Goal: Information Seeking & Learning: Learn about a topic

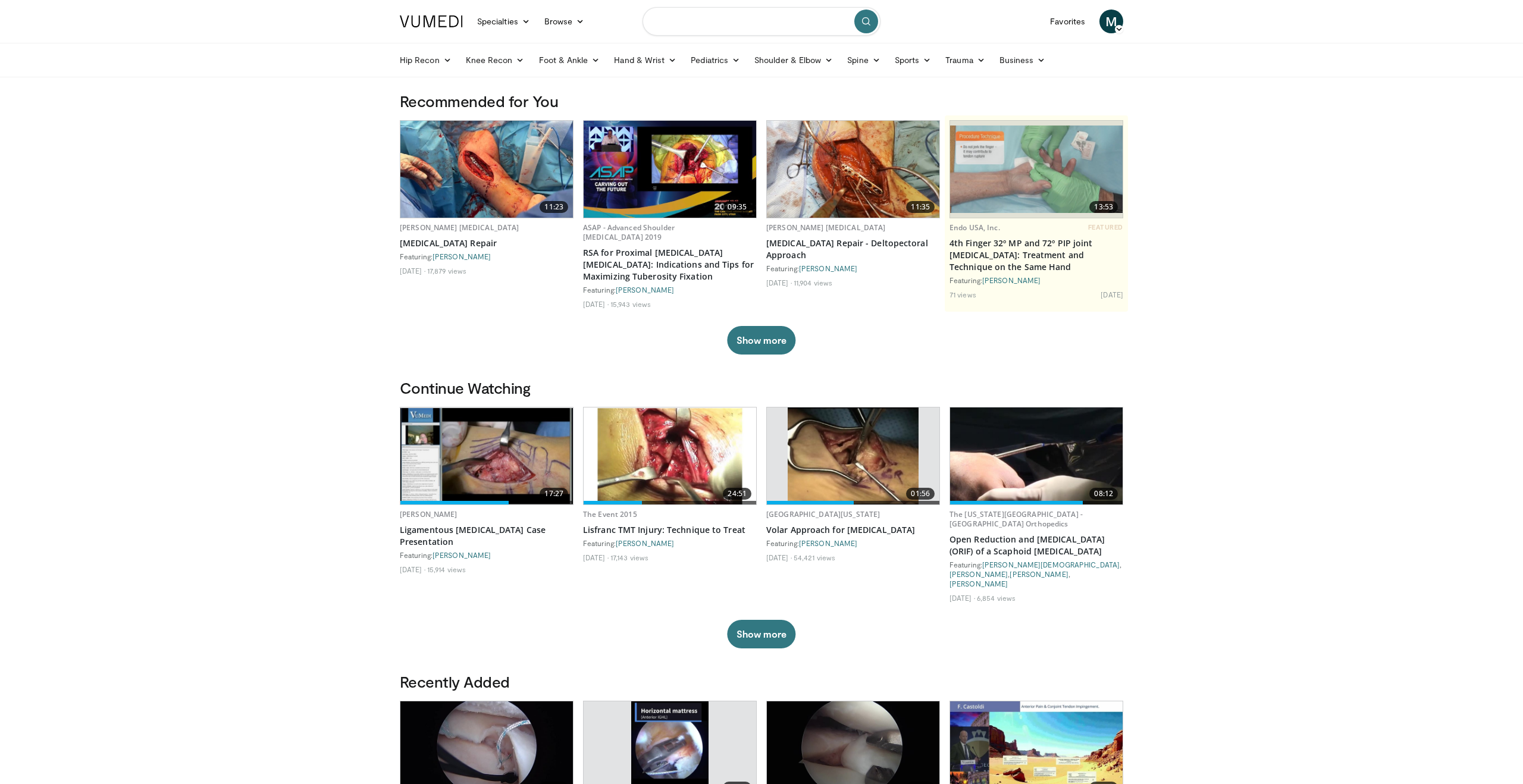
click at [677, 24] on input "Search topics, interventions" at bounding box center [762, 22] width 238 height 29
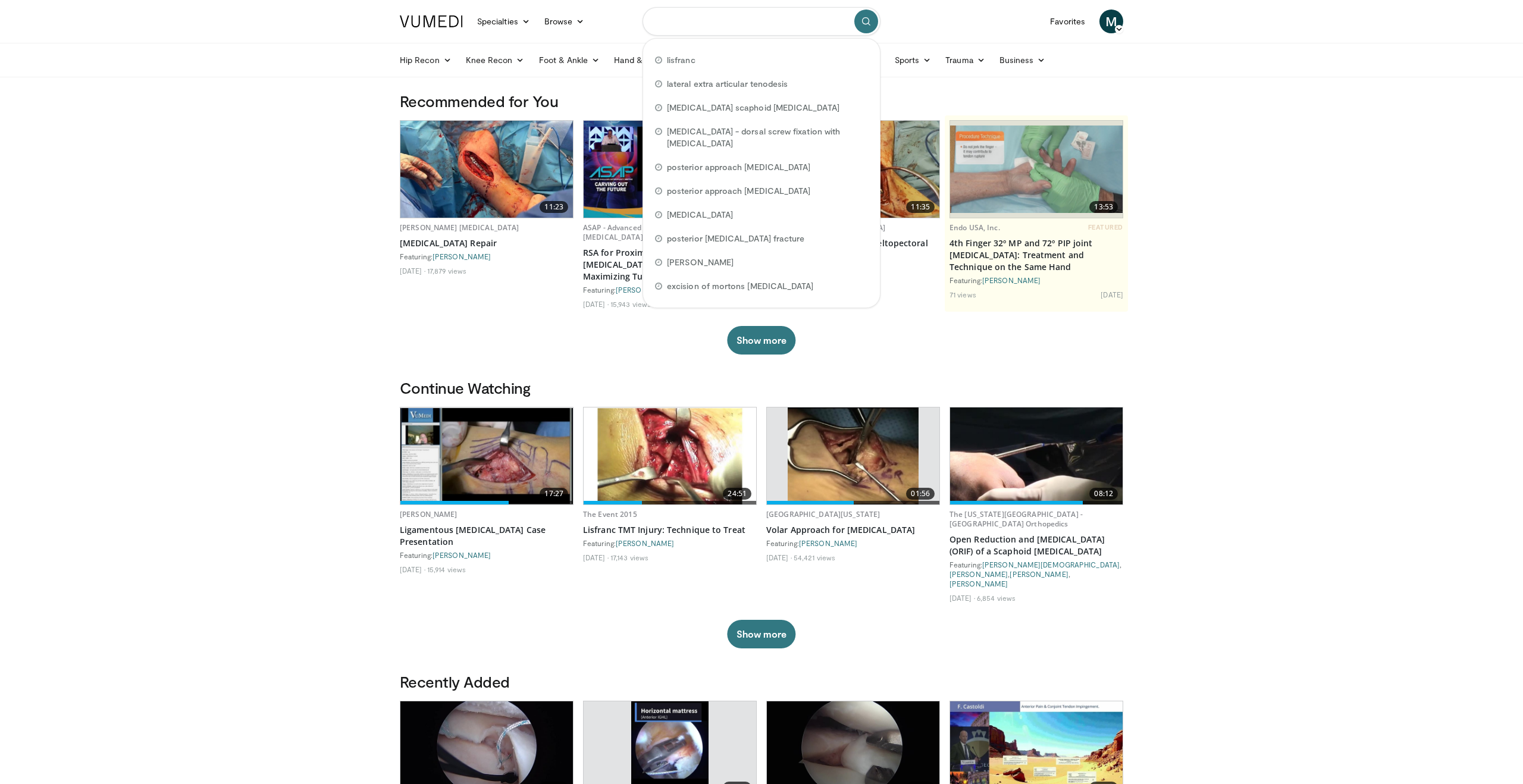
click at [694, 22] on input "Search topics, interventions" at bounding box center [762, 22] width 238 height 29
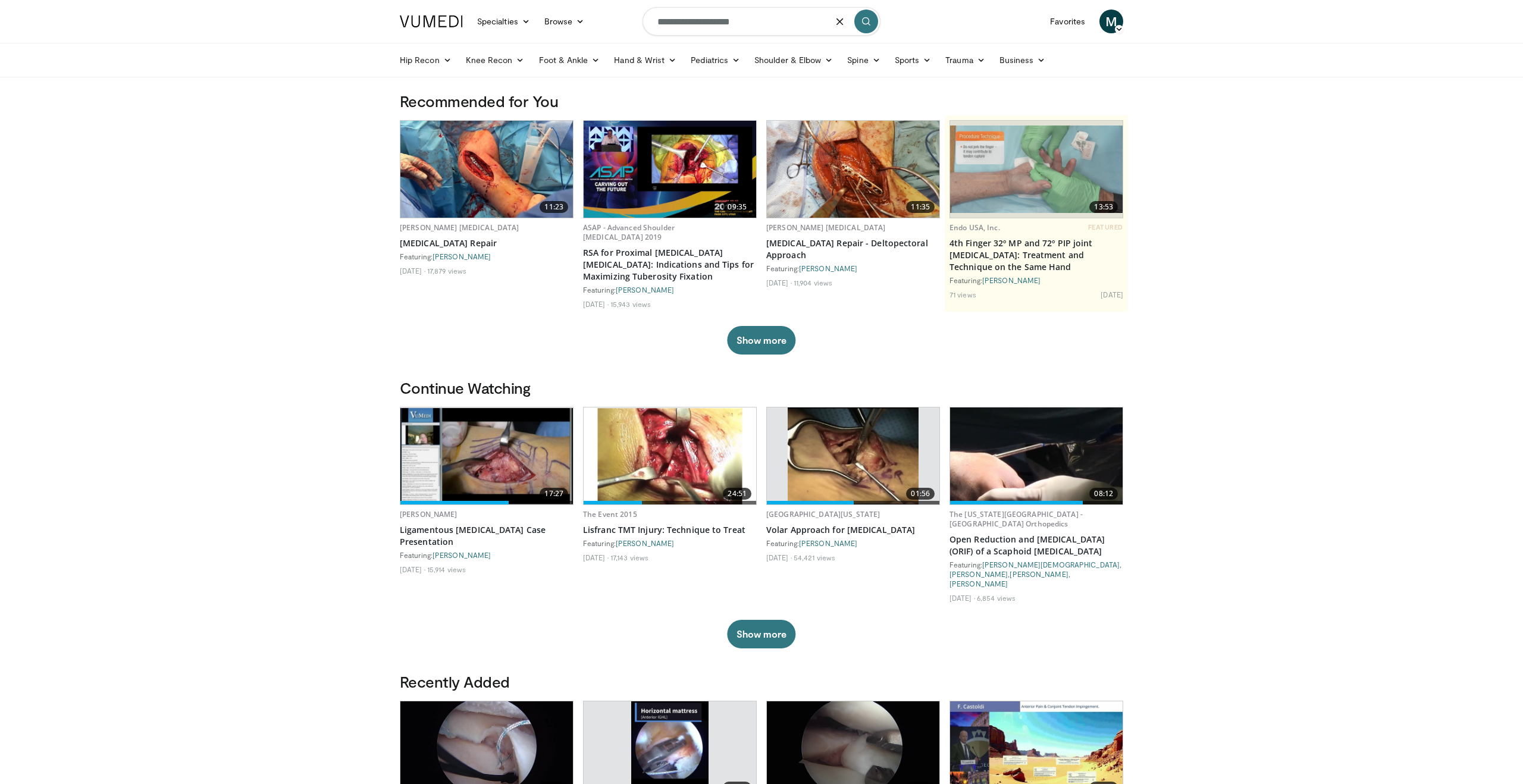
type input "**********"
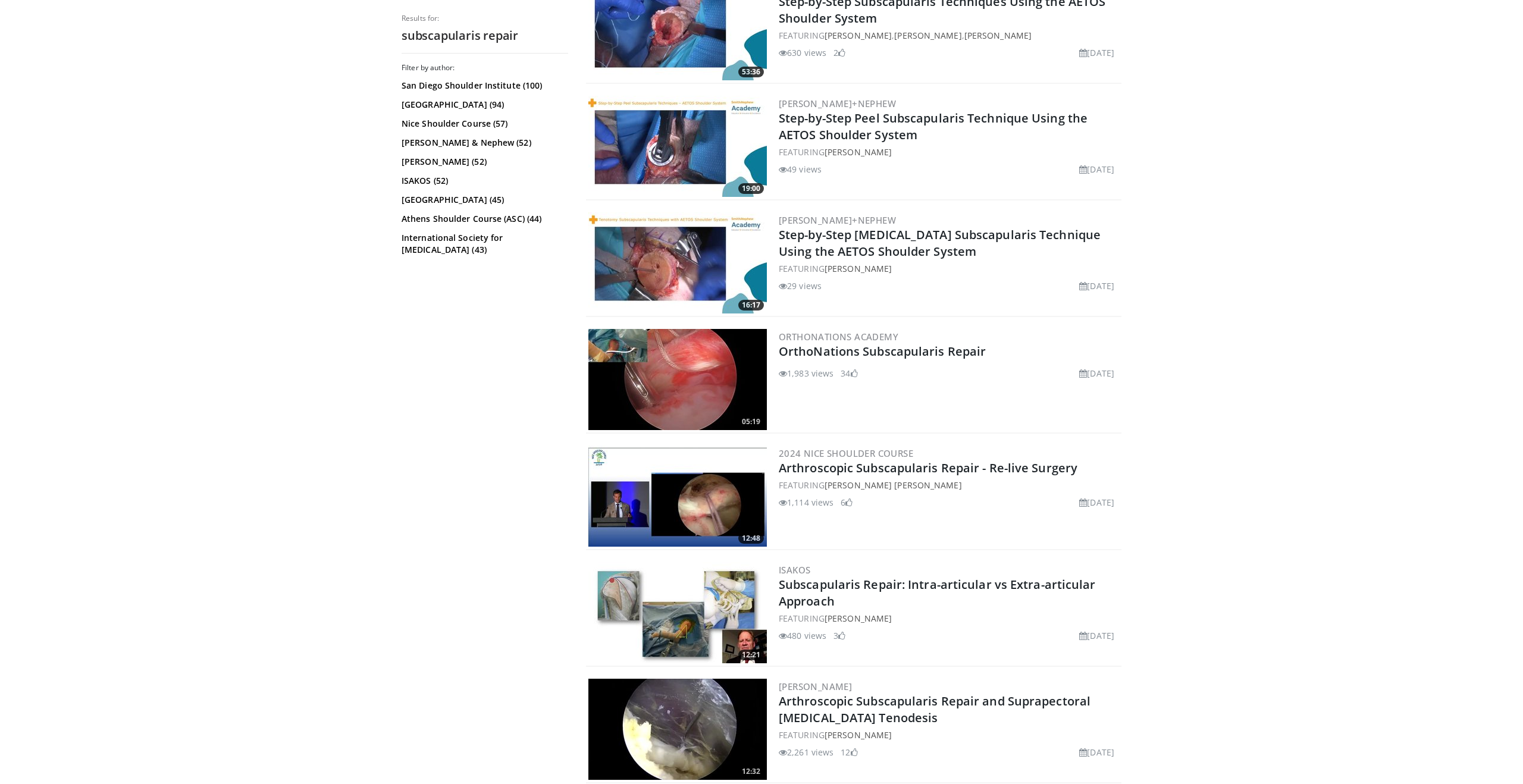
scroll to position [855, 0]
click at [886, 357] on link "OrthoNations Subscapularis Repair" at bounding box center [882, 351] width 207 height 16
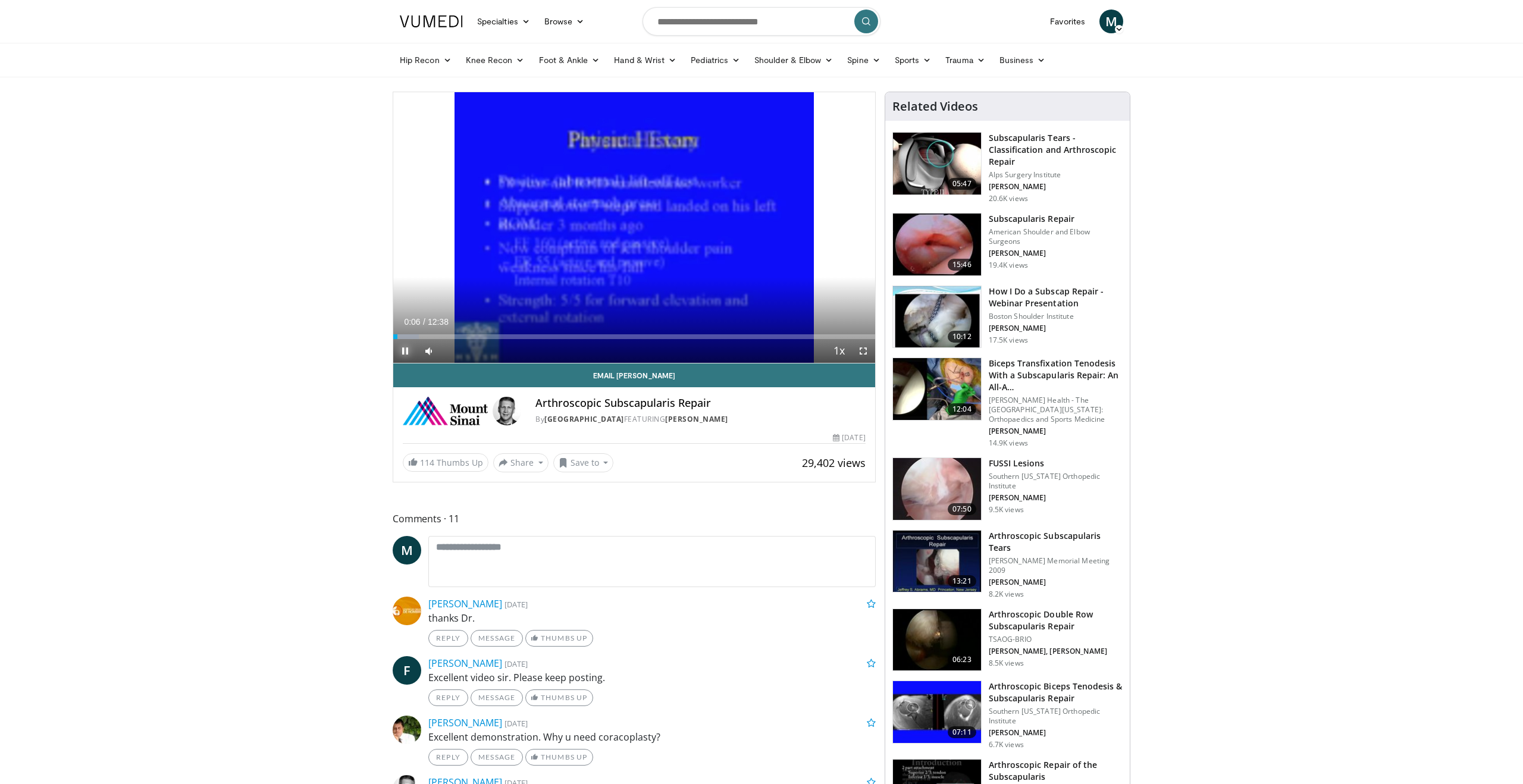
click at [406, 351] on span "Video Player" at bounding box center [405, 351] width 24 height 24
click at [931, 248] on img at bounding box center [937, 244] width 88 height 62
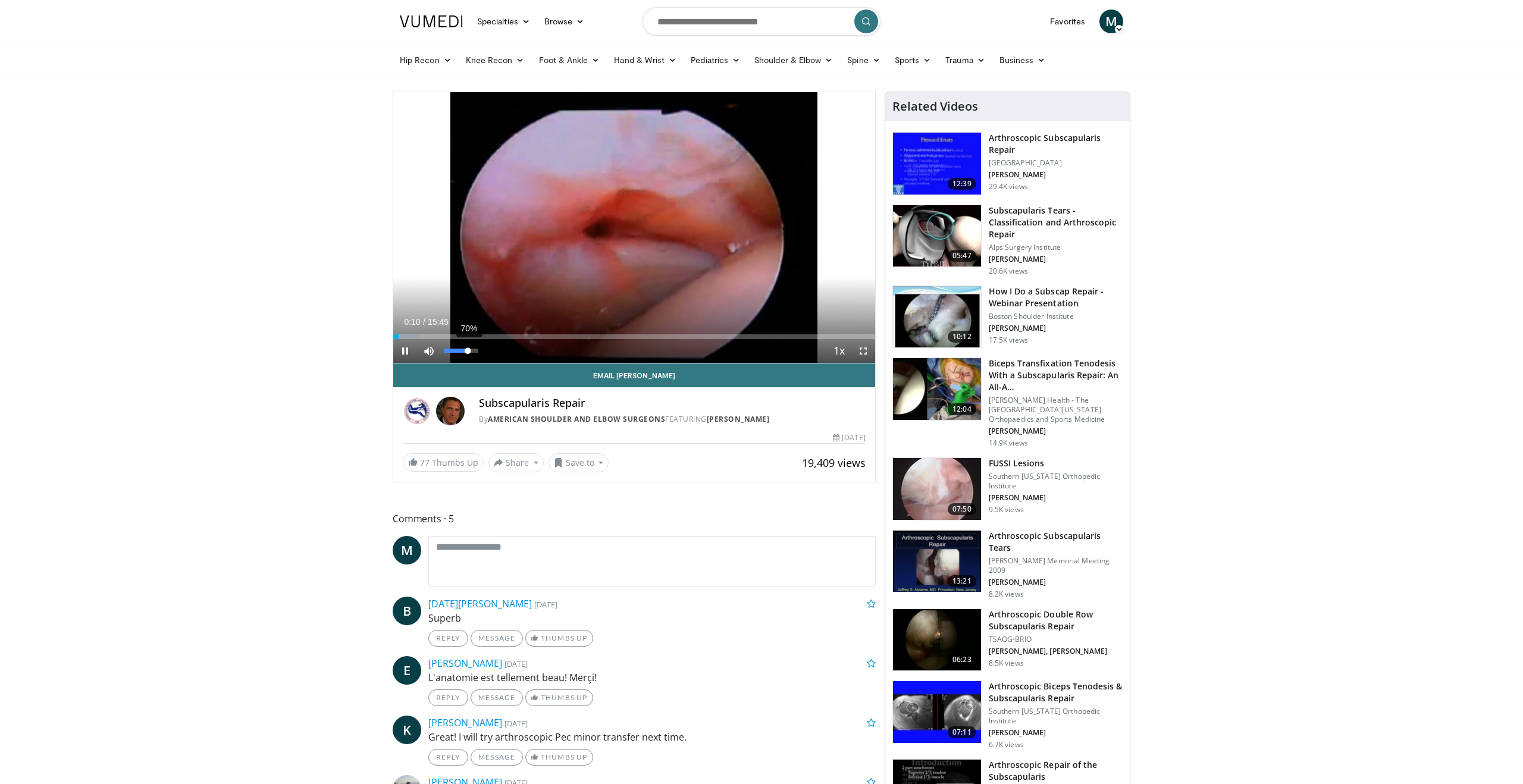
drag, startPoint x: 457, startPoint y: 351, endPoint x: 468, endPoint y: 351, distance: 11.0
click at [468, 352] on div "Volume Level" at bounding box center [456, 351] width 24 height 4
click at [416, 338] on div "Progress Bar" at bounding box center [417, 336] width 1 height 5
drag, startPoint x: 469, startPoint y: 352, endPoint x: 485, endPoint y: 351, distance: 16.0
click at [485, 351] on div "Mute 100%" at bounding box center [459, 351] width 84 height 24
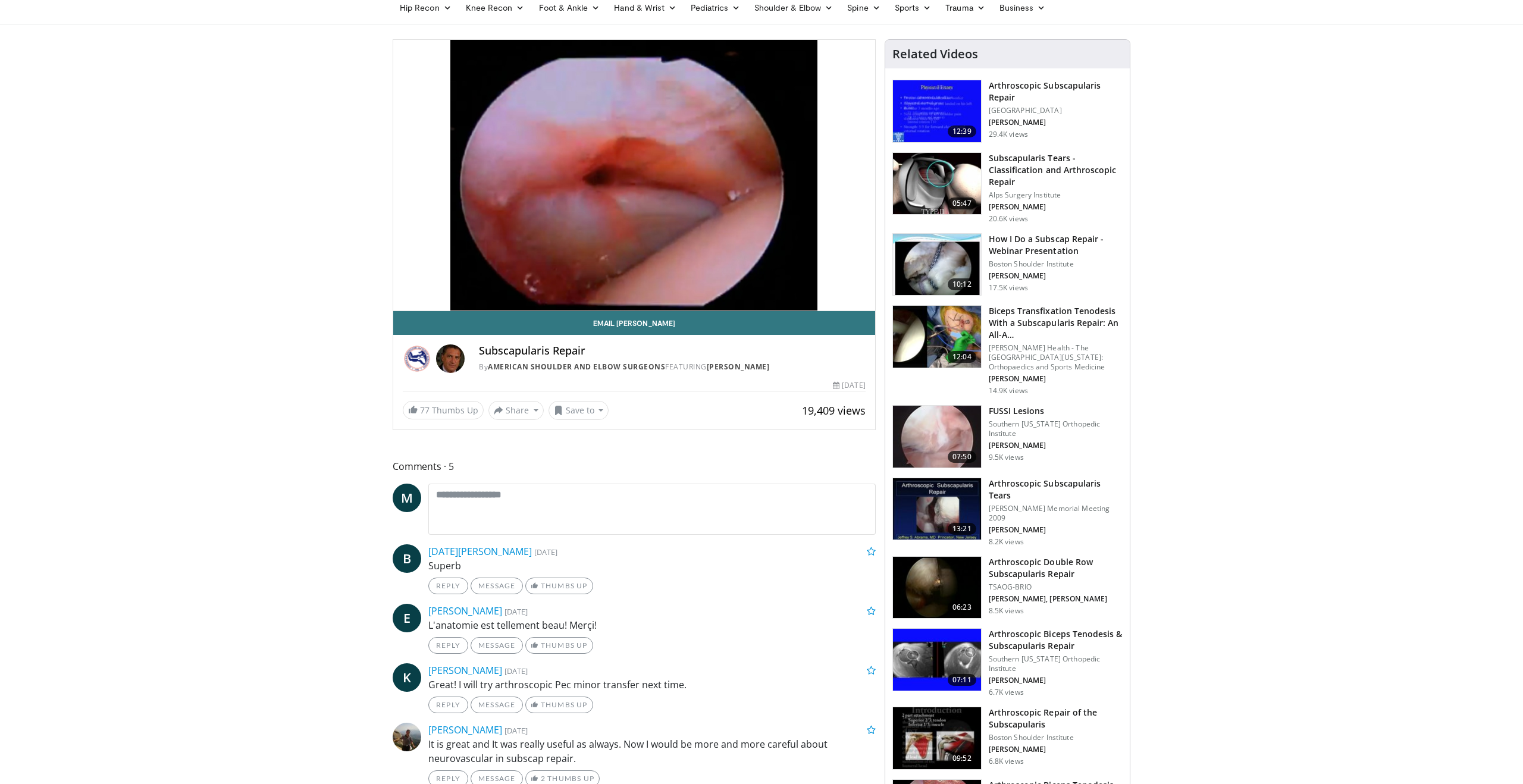
scroll to position [50, 0]
